Goal: Find specific page/section: Find specific page/section

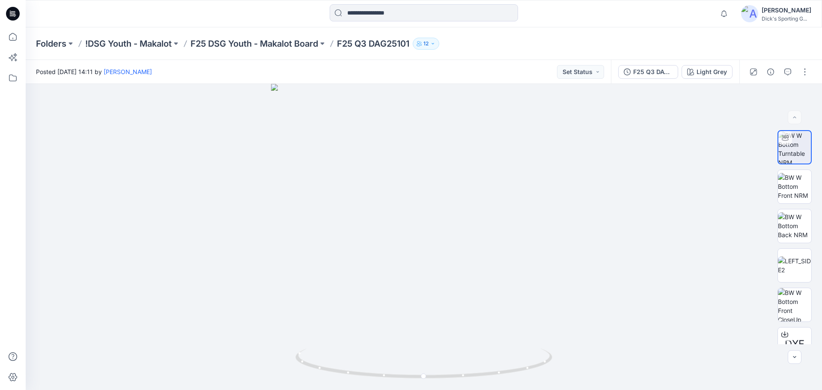
click at [11, 16] on icon at bounding box center [13, 14] width 14 height 14
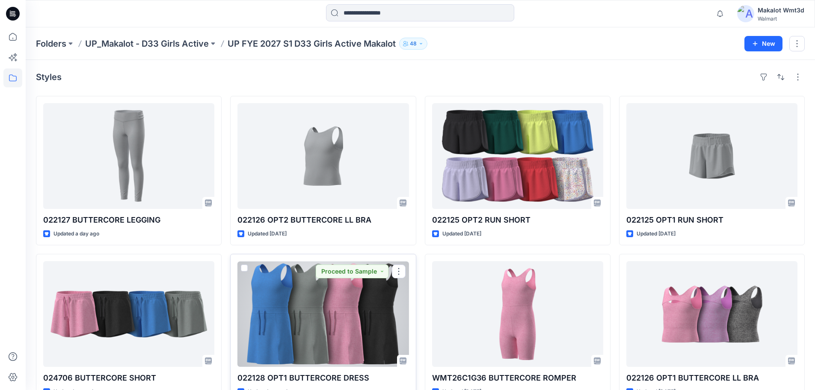
click at [332, 314] on div at bounding box center [322, 314] width 171 height 106
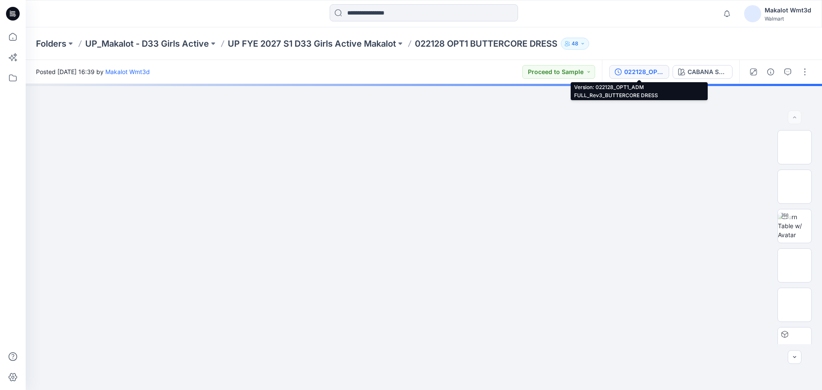
click at [638, 70] on div "022128_OPT1_ADM FULL_Rev3_BUTTERCORE DRESS" at bounding box center [643, 71] width 39 height 9
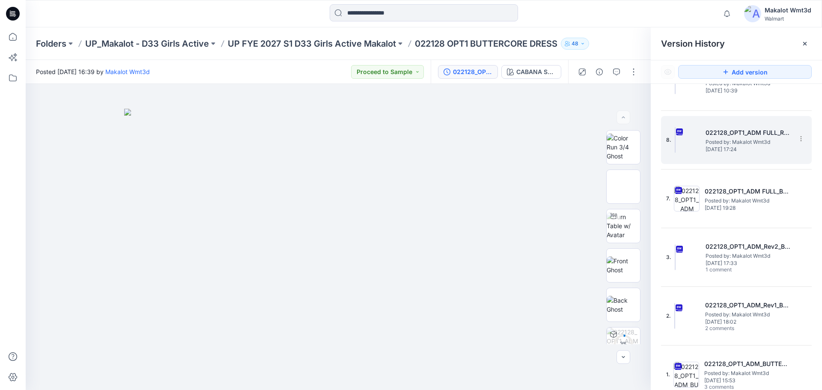
scroll to position [100, 0]
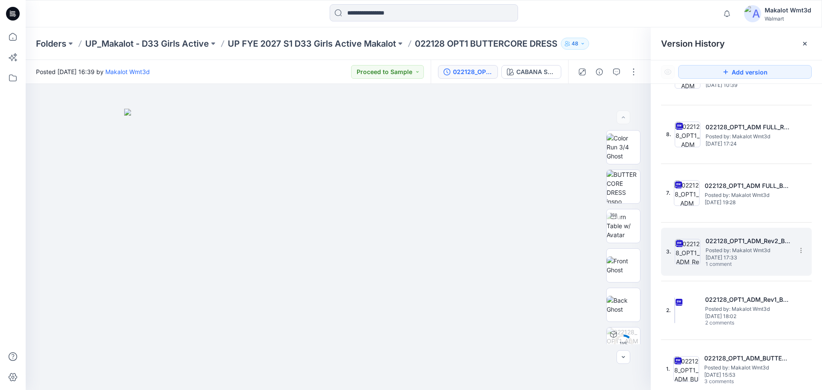
click at [742, 247] on span "Posted by: Makalot Wmt3d" at bounding box center [748, 250] width 86 height 9
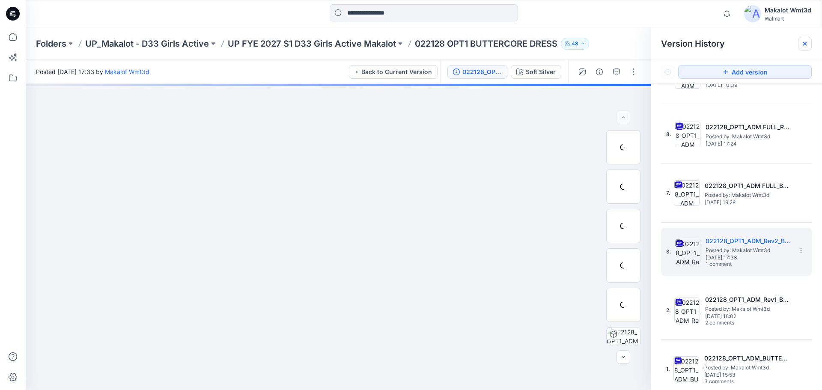
click at [802, 44] on icon at bounding box center [804, 43] width 7 height 7
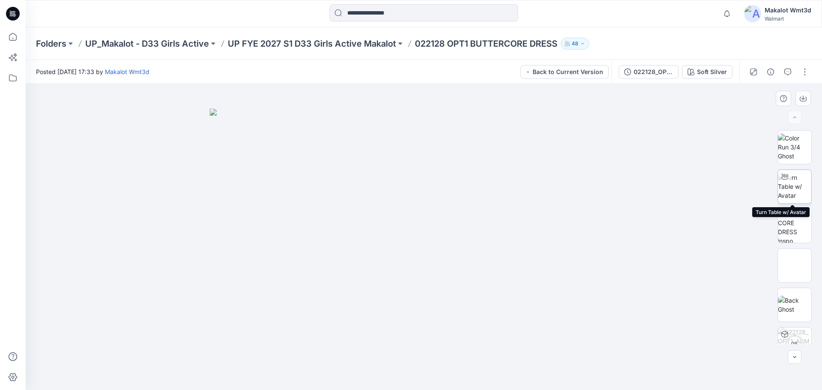
click at [786, 184] on img at bounding box center [793, 186] width 33 height 27
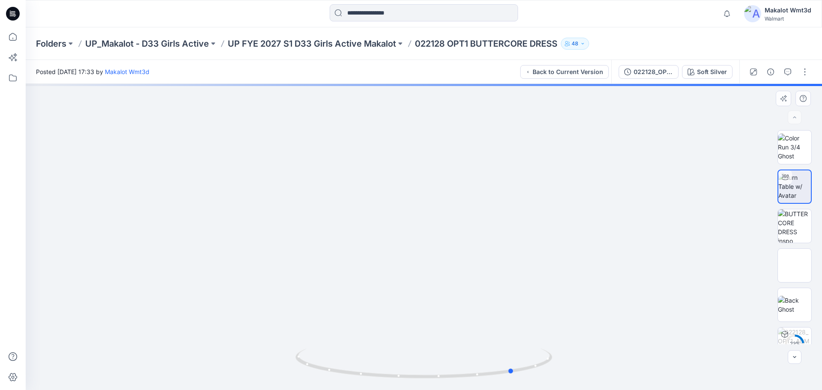
drag, startPoint x: 443, startPoint y: 295, endPoint x: 517, endPoint y: 294, distance: 73.6
click at [529, 291] on div at bounding box center [424, 237] width 796 height 306
